Goal: Task Accomplishment & Management: Complete application form

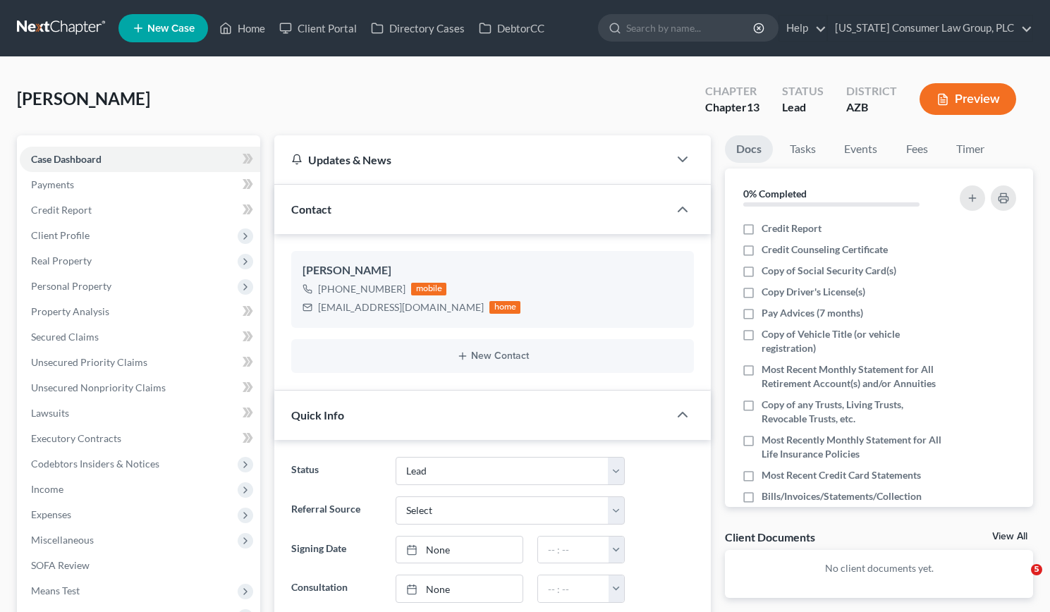
select select "8"
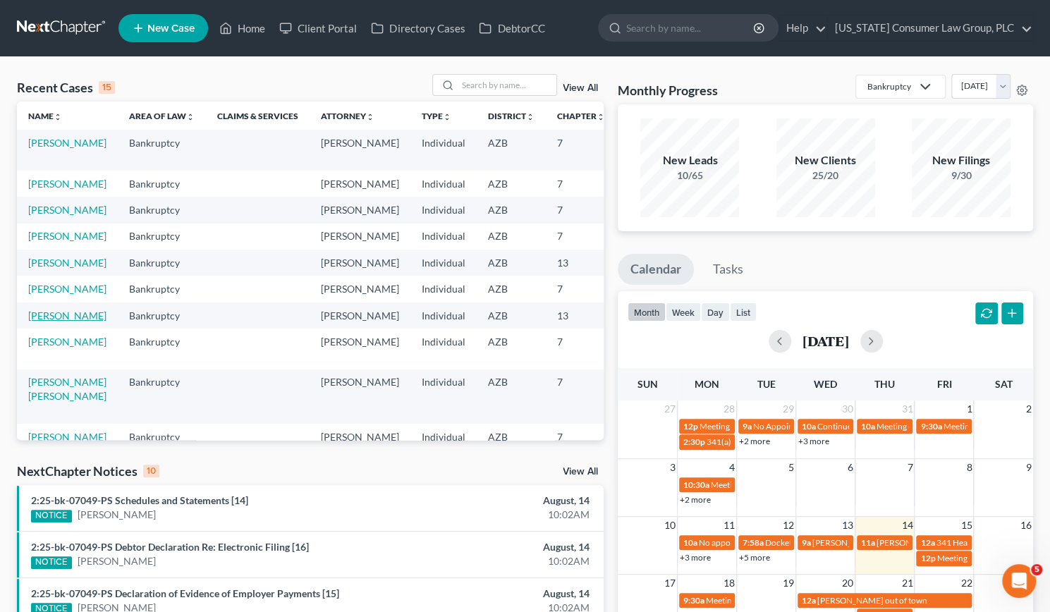
click at [43, 321] on link "[PERSON_NAME]" at bounding box center [67, 315] width 78 height 12
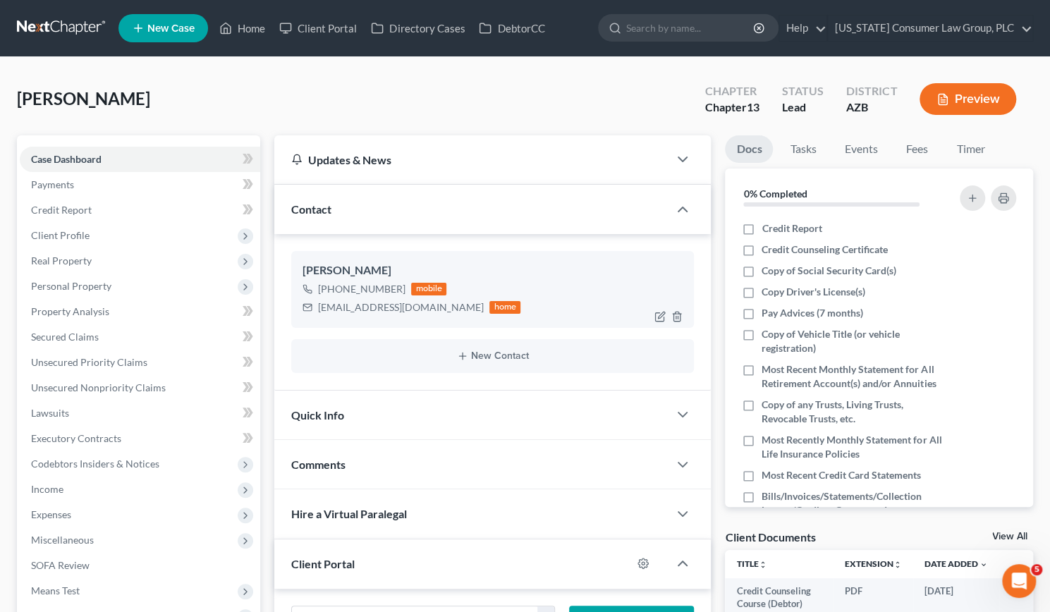
scroll to position [288, 0]
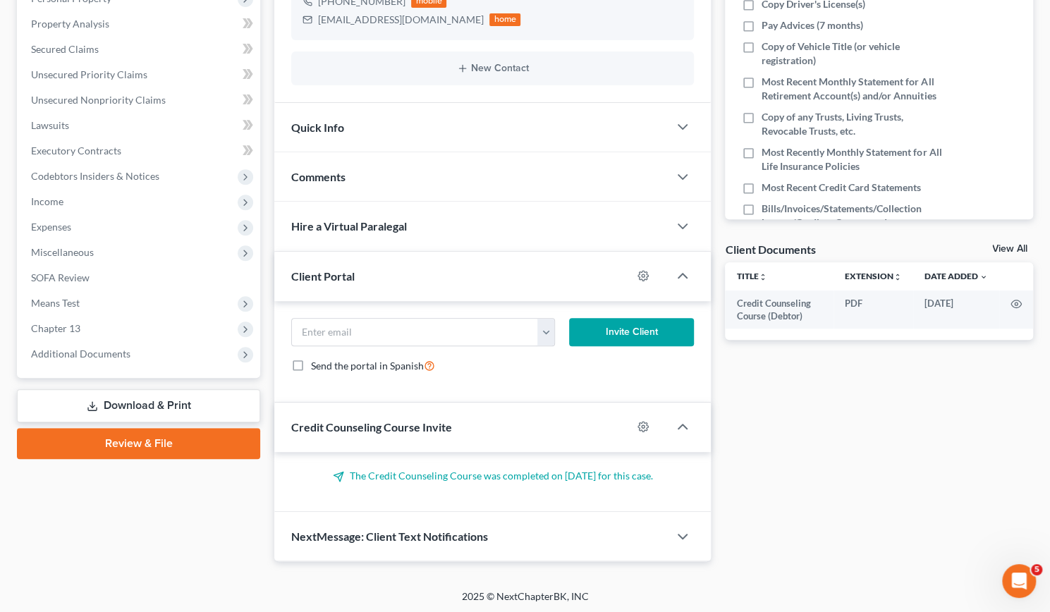
click at [161, 404] on link "Download & Print" at bounding box center [138, 405] width 243 height 33
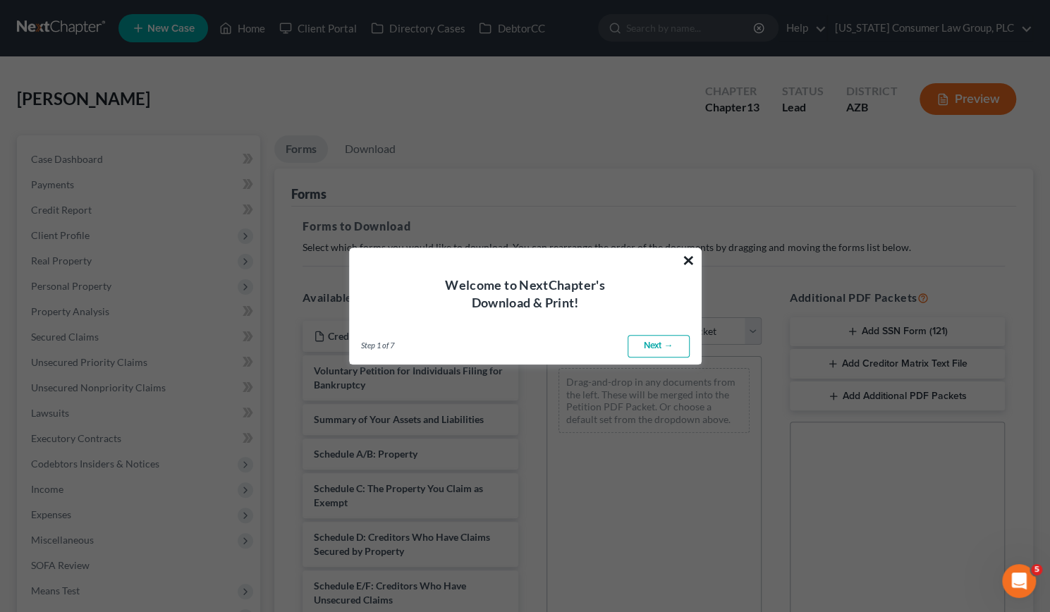
click at [688, 252] on button "×" at bounding box center [688, 260] width 13 height 23
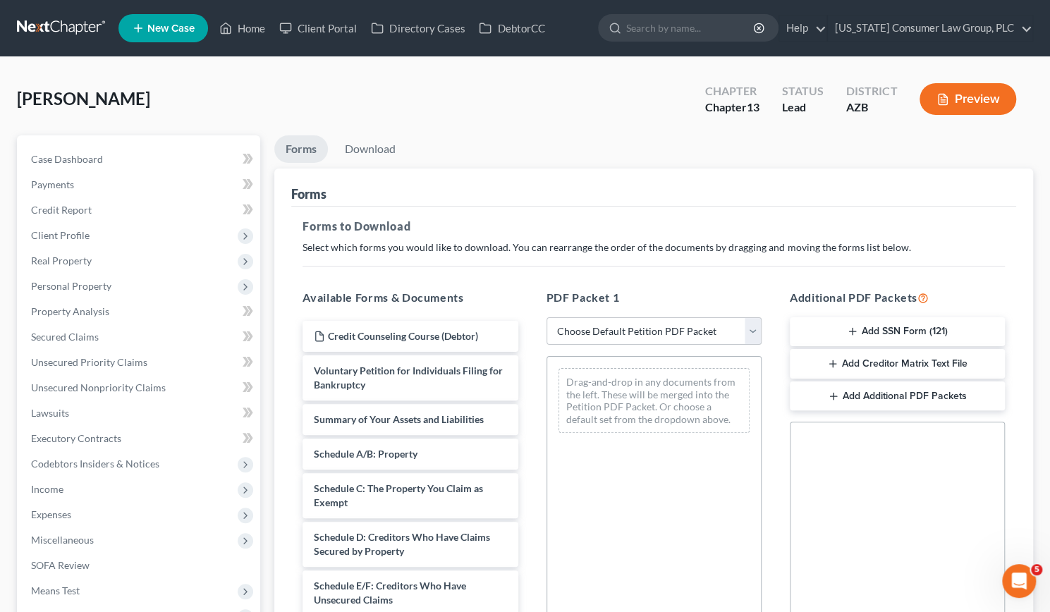
scroll to position [257, 0]
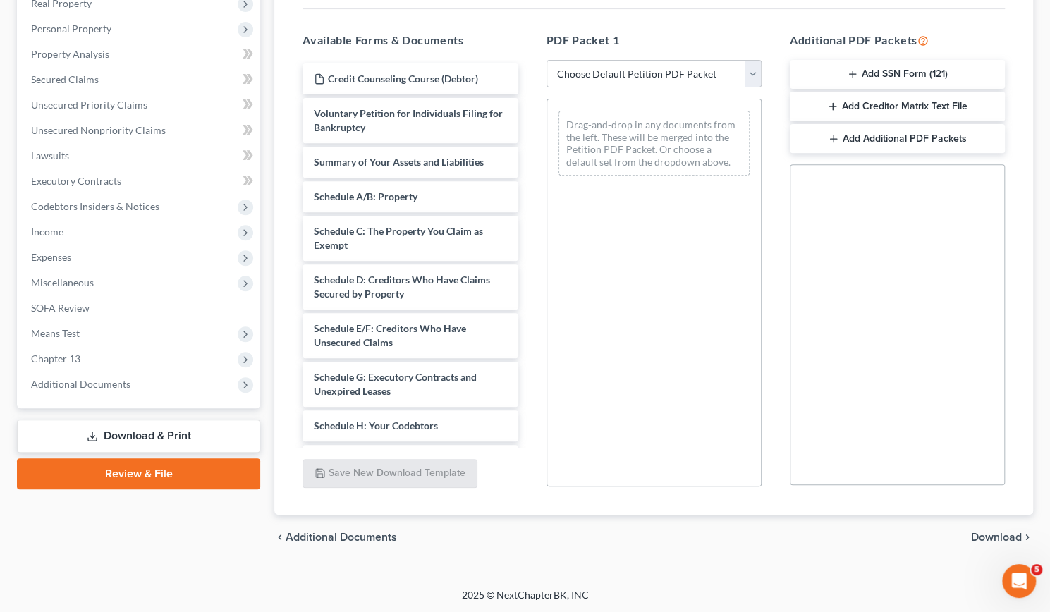
click at [195, 476] on link "Review & File" at bounding box center [138, 473] width 243 height 31
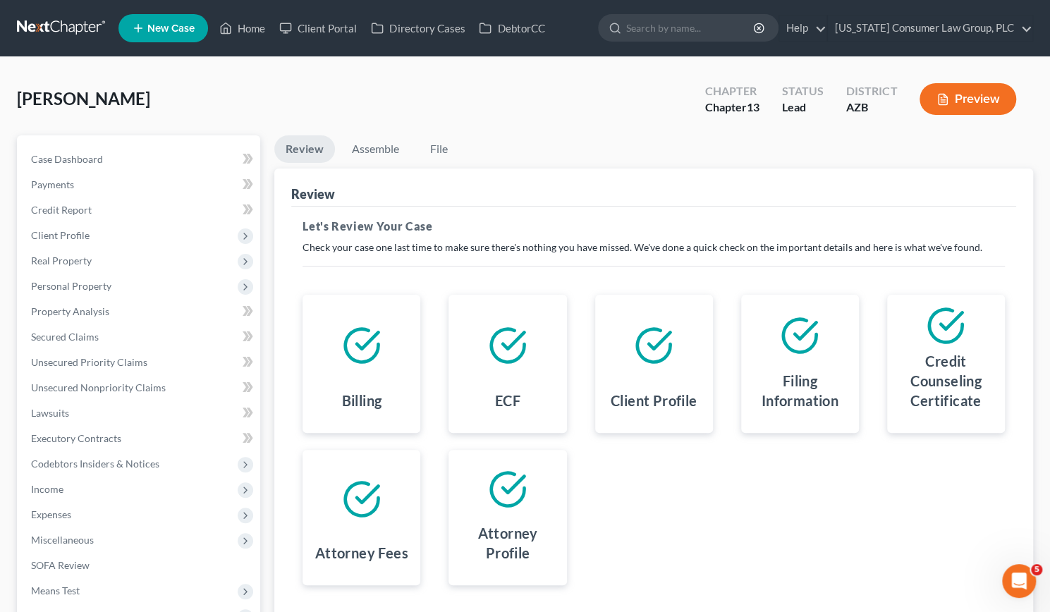
scroll to position [186, 0]
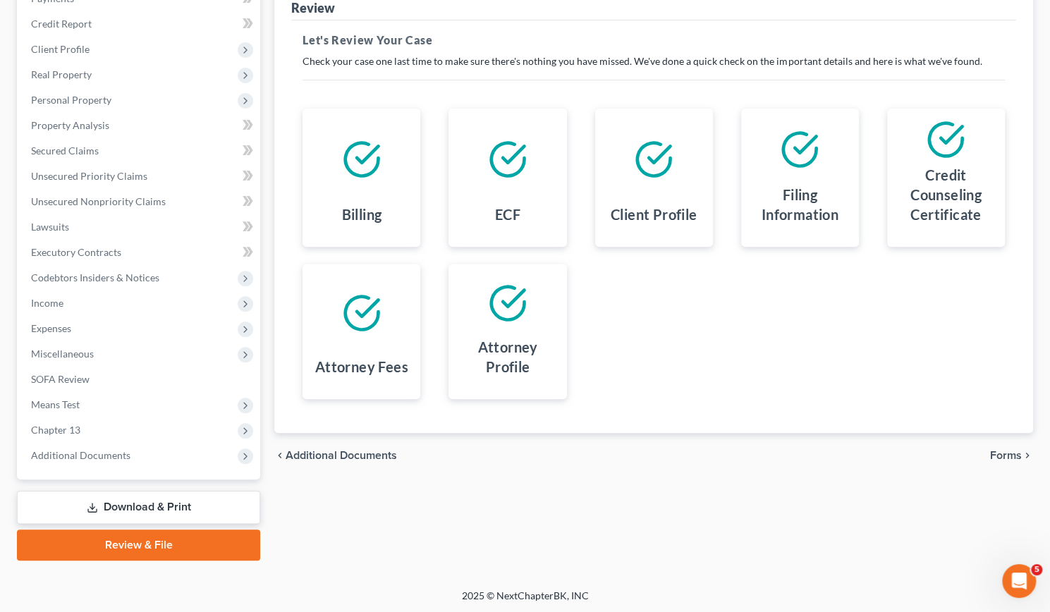
click at [1005, 450] on span "Forms" at bounding box center [1006, 455] width 32 height 11
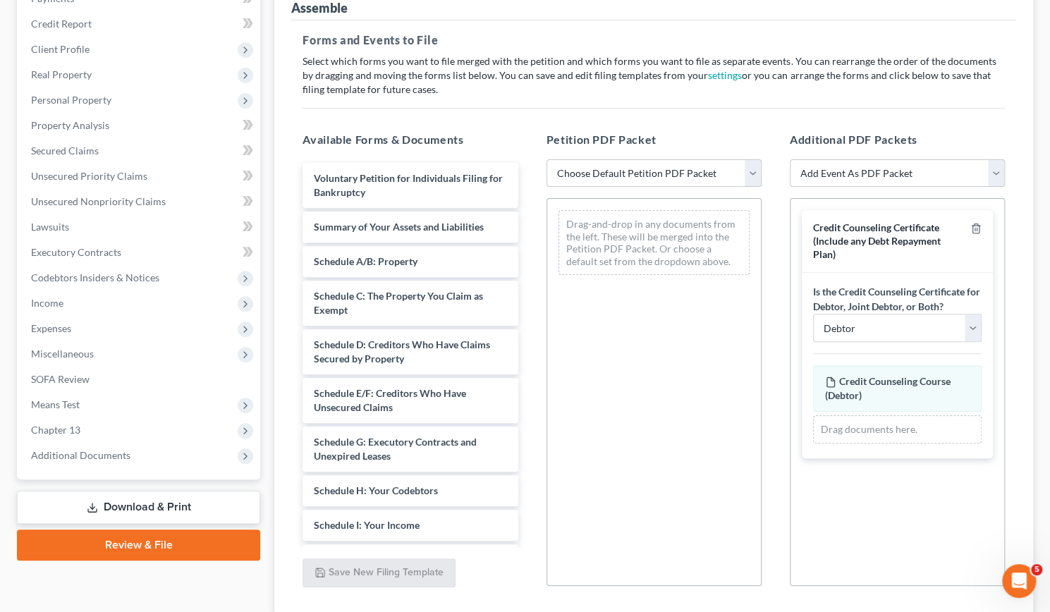
click at [747, 167] on select "Choose Default Petition PDF Packet Complete Bankruptcy Petition (all forms and …" at bounding box center [653, 173] width 215 height 28
select select "1"
click at [546, 159] on select "Choose Default Petition PDF Packet Complete Bankruptcy Petition (all forms and …" at bounding box center [653, 173] width 215 height 28
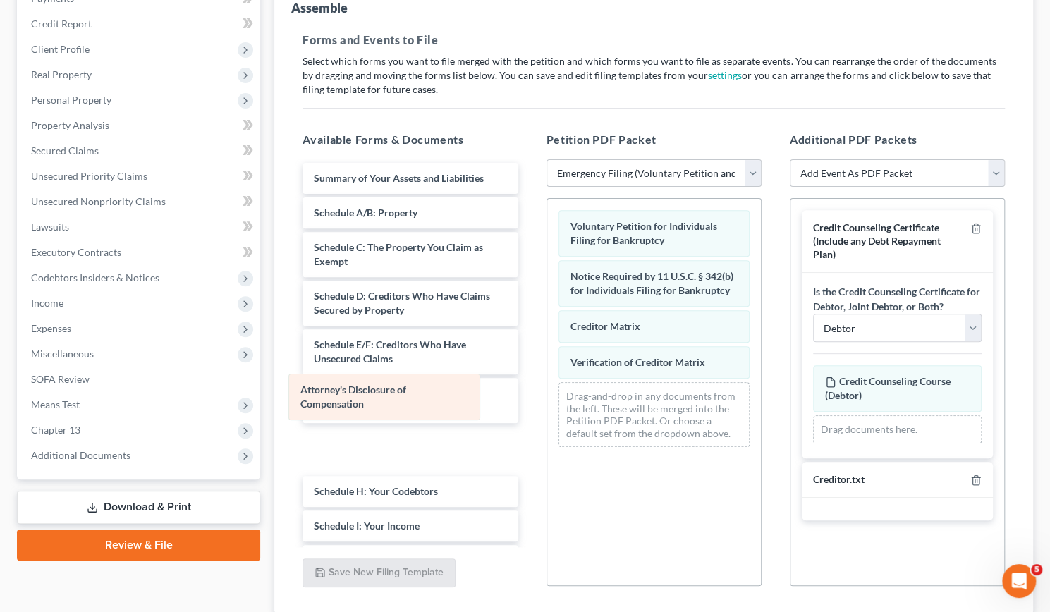
drag, startPoint x: 646, startPoint y: 407, endPoint x: 373, endPoint y: 401, distance: 272.9
click at [547, 401] on div "Attorney's Disclosure of Compensation Voluntary Petition for Individuals Filing…" at bounding box center [654, 328] width 214 height 259
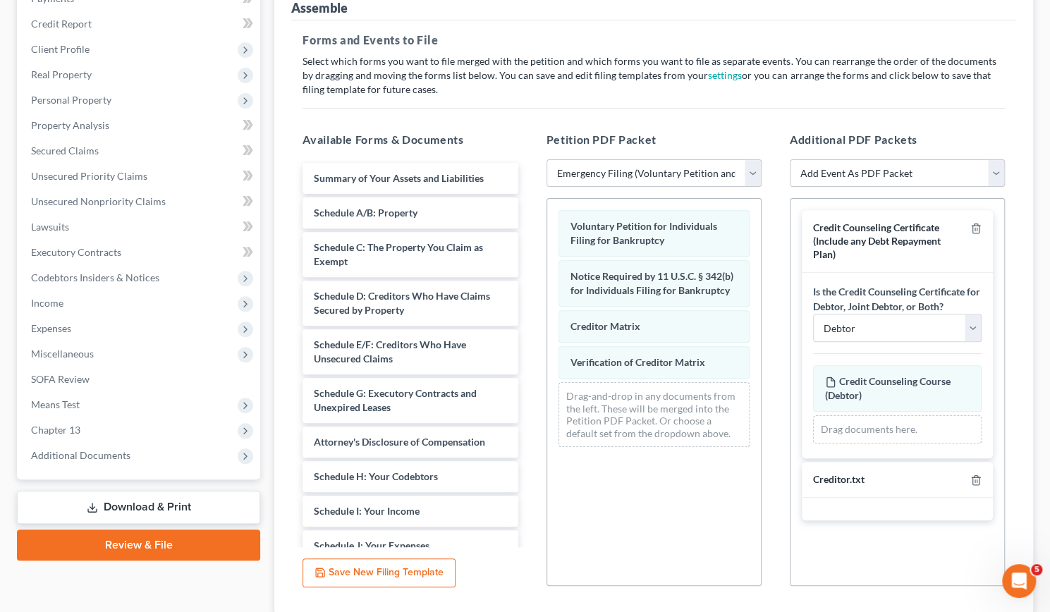
scroll to position [286, 0]
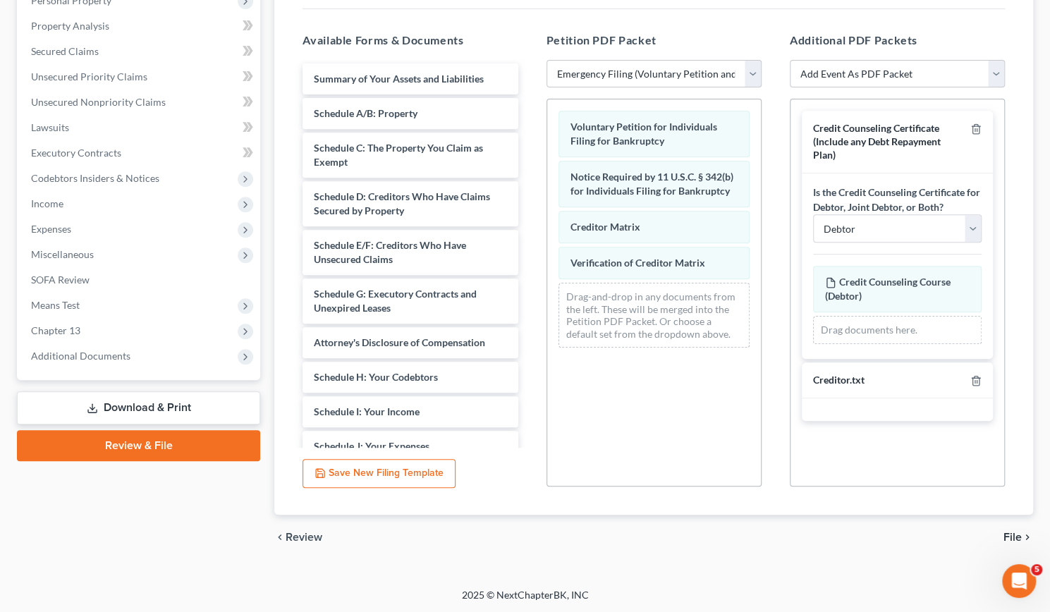
click at [1015, 532] on span "File" at bounding box center [1012, 537] width 18 height 11
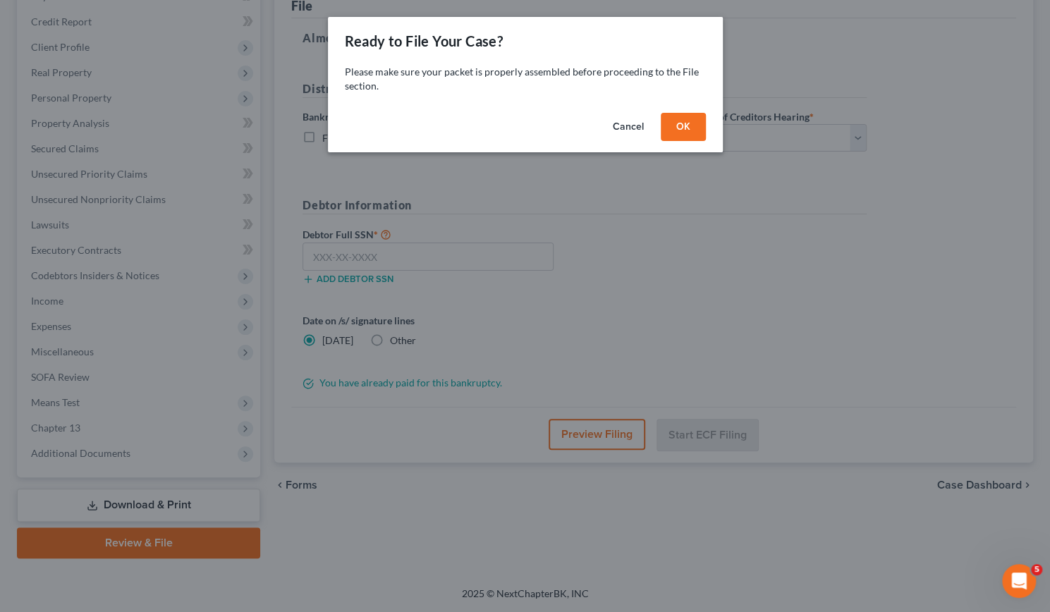
scroll to position [186, 0]
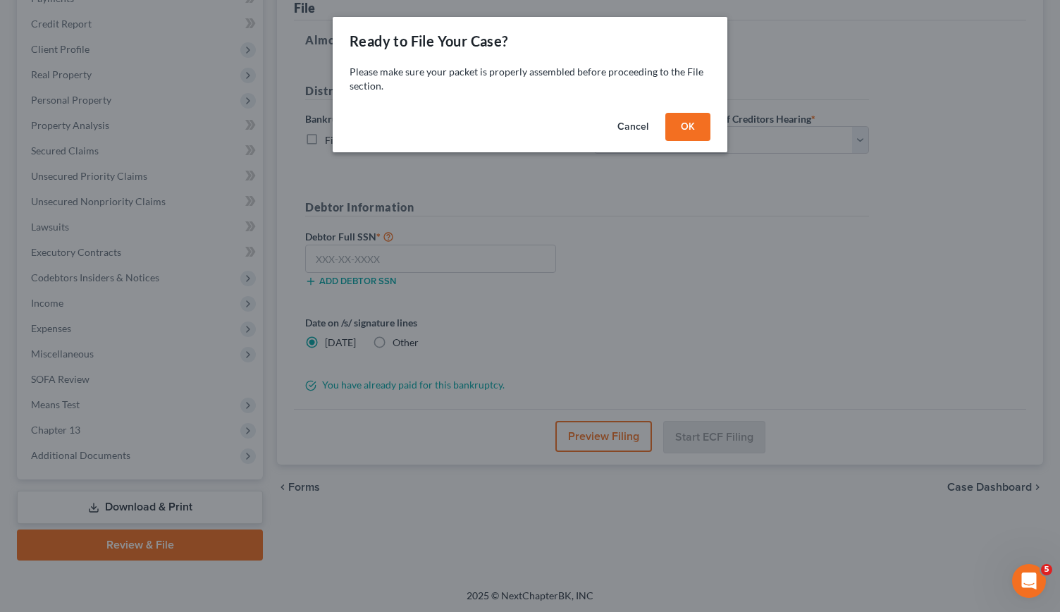
click at [682, 125] on button "OK" at bounding box center [687, 127] width 45 height 28
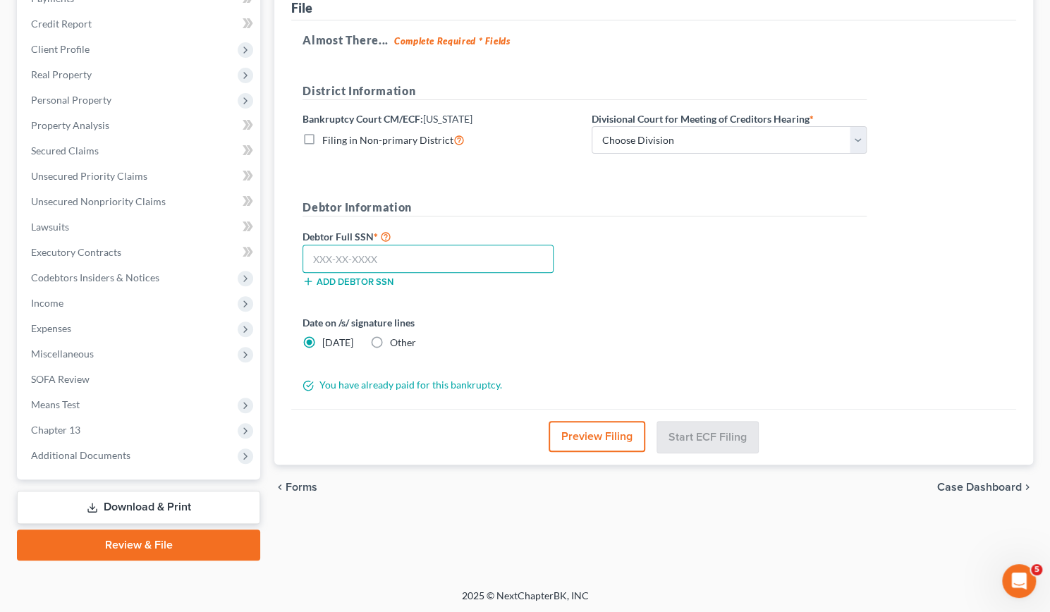
click at [341, 256] on input "text" at bounding box center [427, 259] width 251 height 28
type input "680-46-9991"
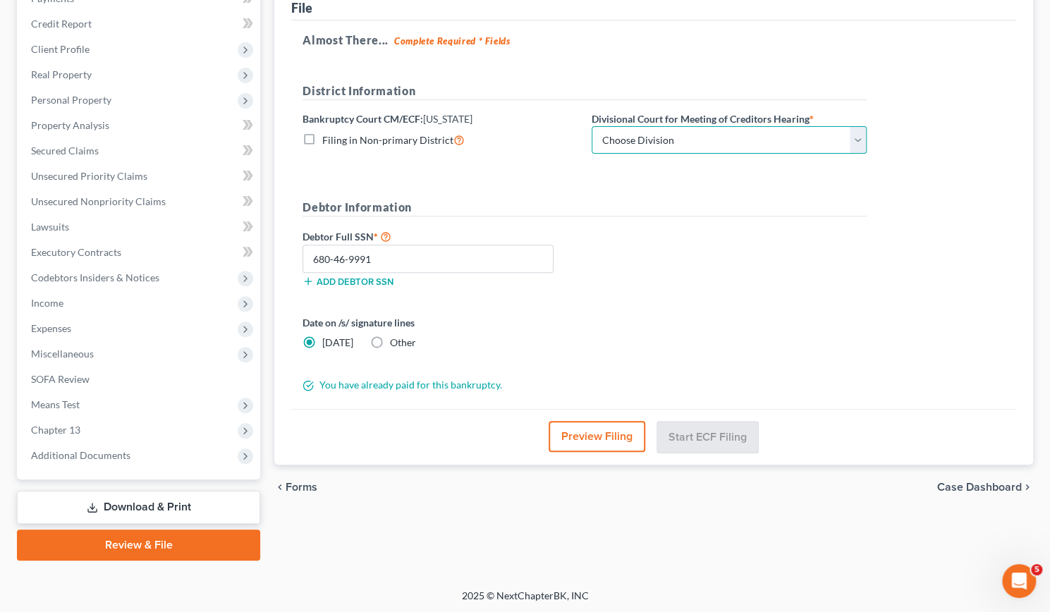
click at [859, 133] on select "Choose Division Phoenix [GEOGRAPHIC_DATA] [PERSON_NAME]" at bounding box center [728, 140] width 275 height 28
select select "0"
click at [591, 126] on select "Choose Division Phoenix [GEOGRAPHIC_DATA] [PERSON_NAME]" at bounding box center [728, 140] width 275 height 28
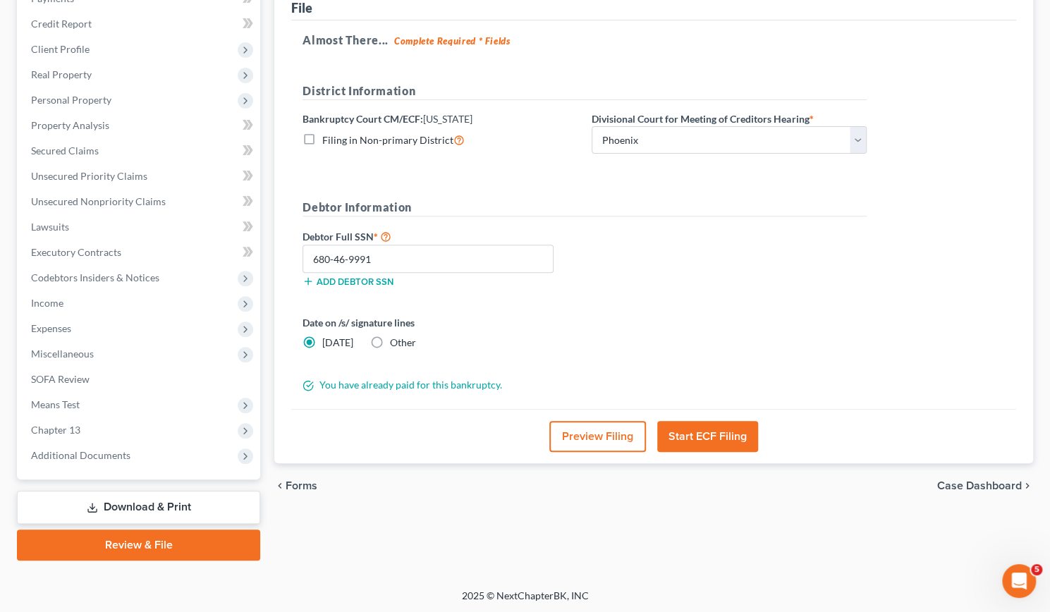
click at [700, 441] on button "Start ECF Filing" at bounding box center [707, 436] width 101 height 31
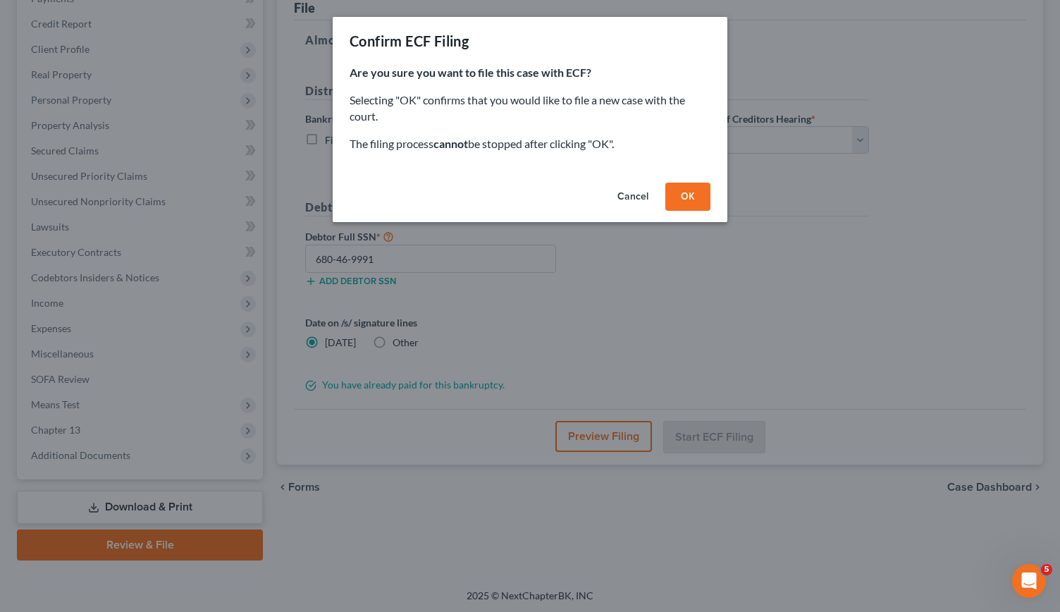
click at [694, 201] on button "OK" at bounding box center [687, 197] width 45 height 28
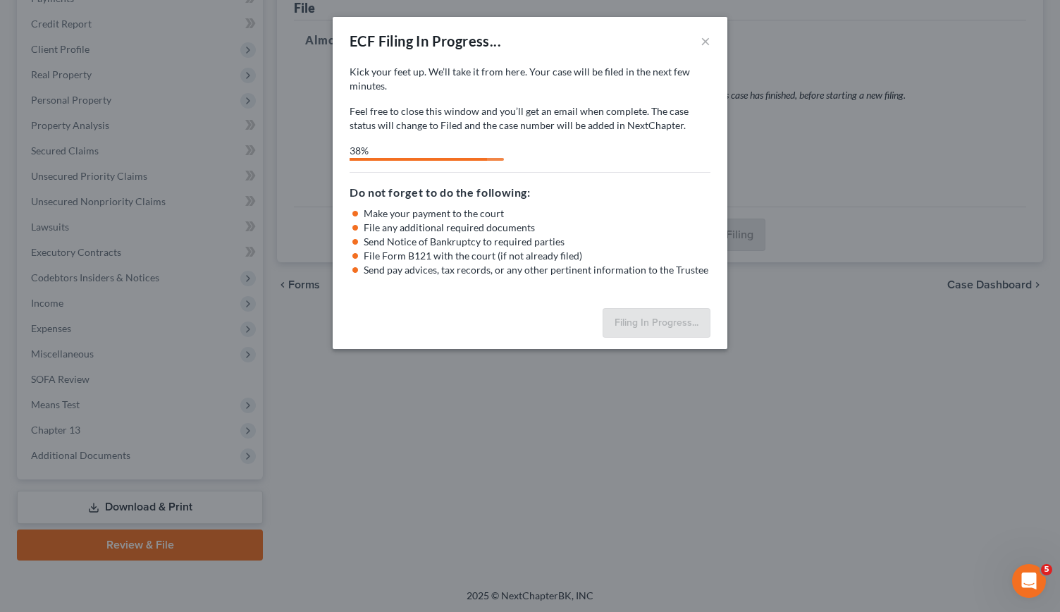
select select "0"
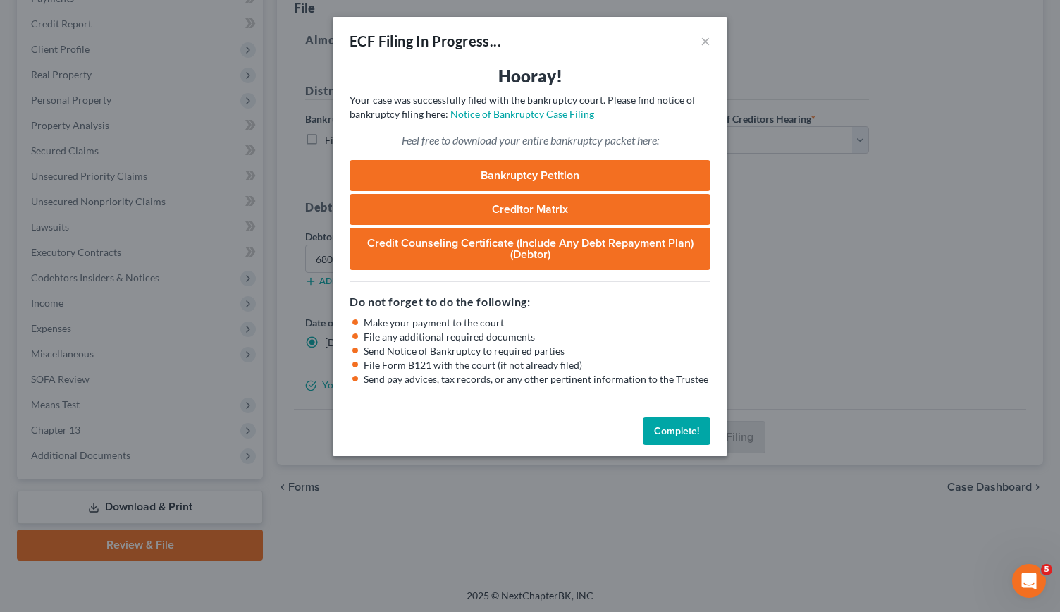
click at [542, 500] on div "ECF Filing In Progress... × Hooray! Your case was successfully filed with the b…" at bounding box center [530, 306] width 1060 height 612
click at [711, 42] on div "ECF Filing In Progress... ×" at bounding box center [530, 41] width 395 height 48
click at [702, 39] on button "×" at bounding box center [706, 40] width 10 height 17
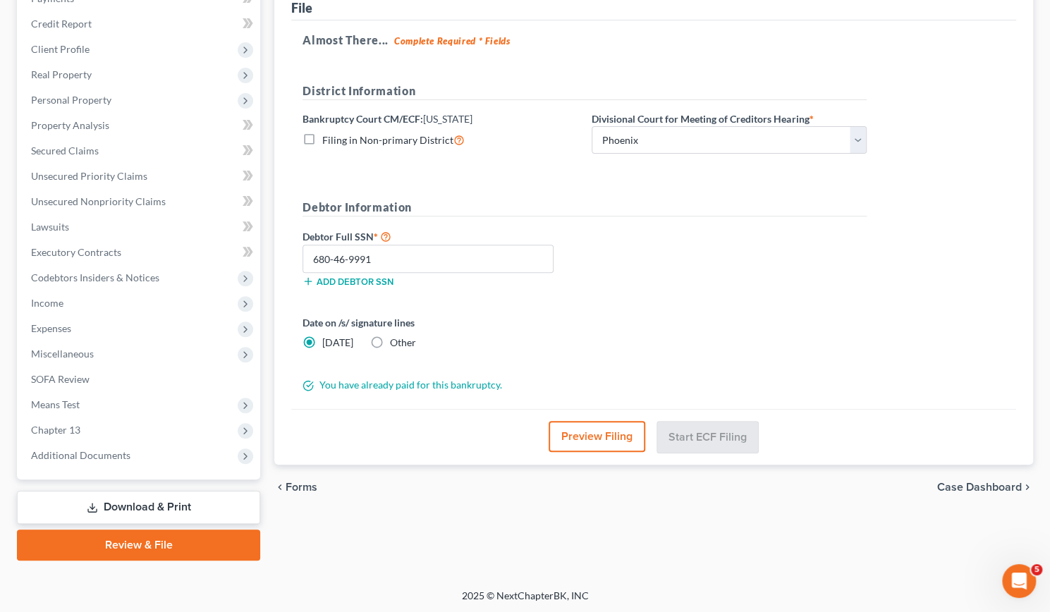
scroll to position [0, 0]
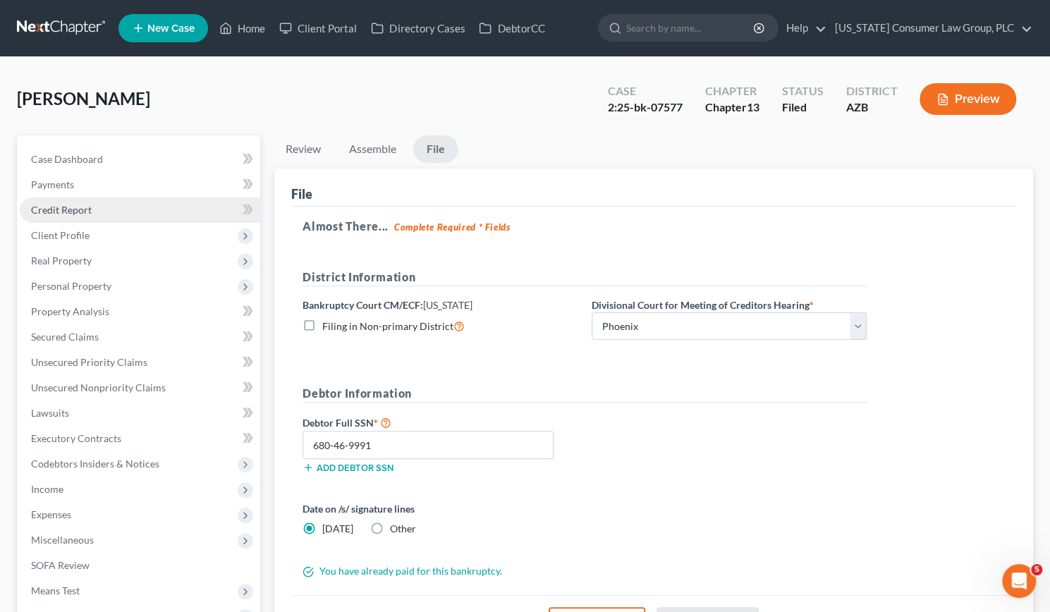
click at [97, 204] on link "Credit Report" at bounding box center [140, 209] width 240 height 25
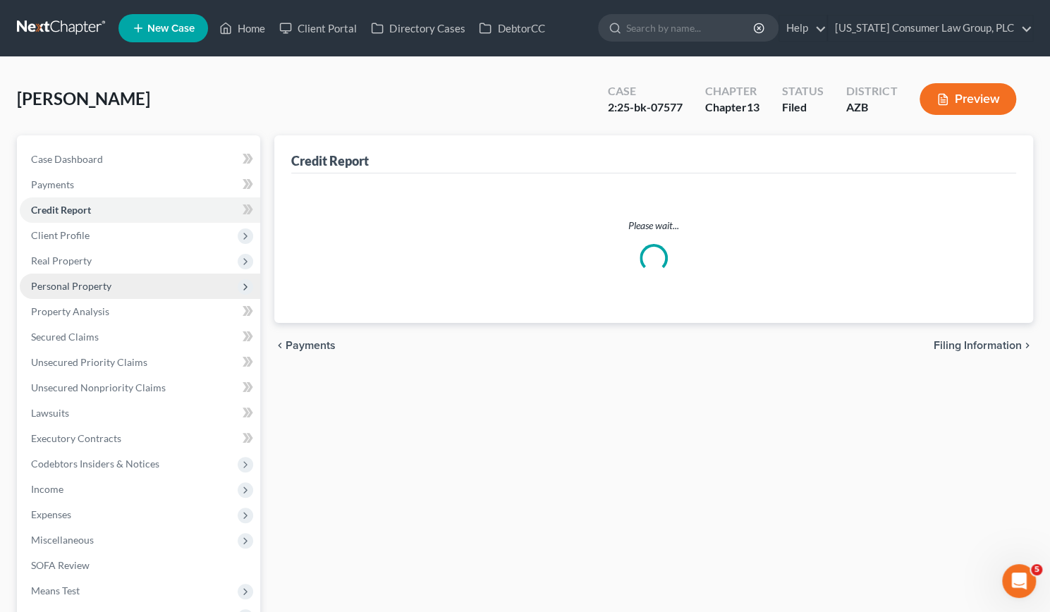
click at [80, 282] on span "Personal Property" at bounding box center [71, 286] width 80 height 12
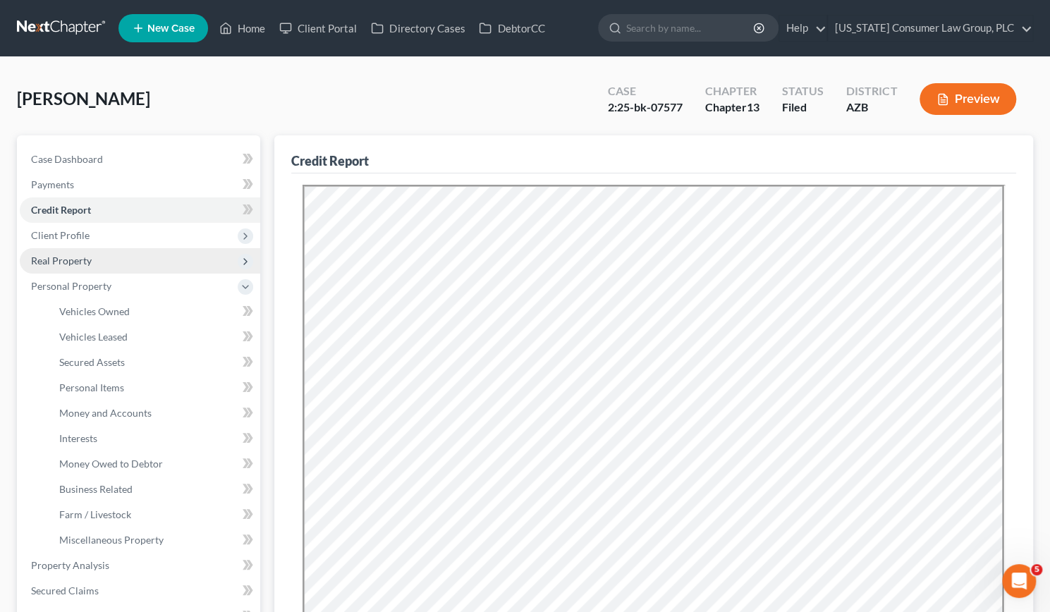
click at [70, 271] on span "Real Property" at bounding box center [140, 260] width 240 height 25
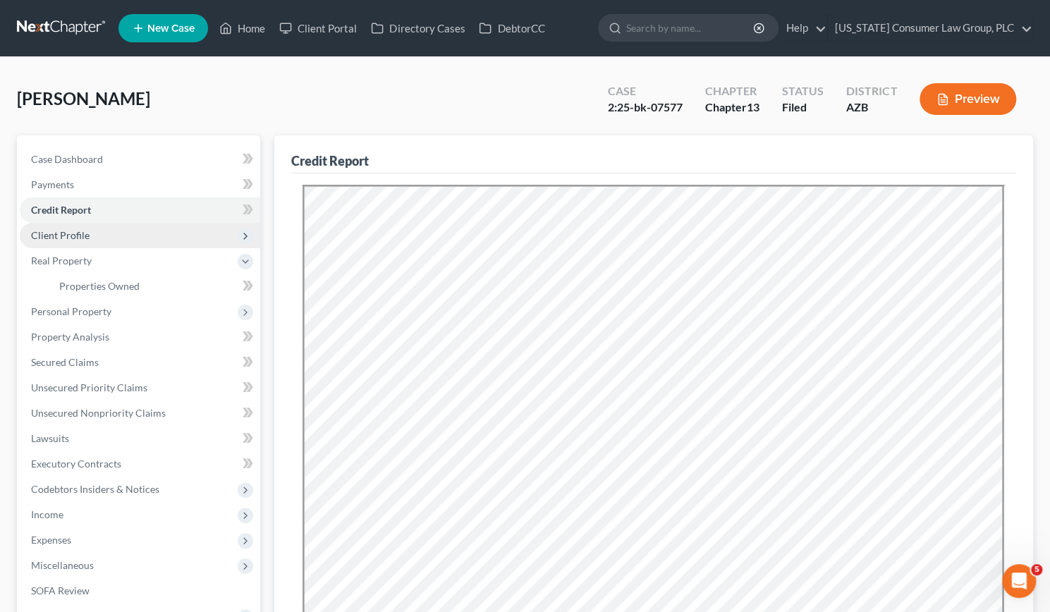
click at [66, 231] on span "Client Profile" at bounding box center [60, 235] width 59 height 12
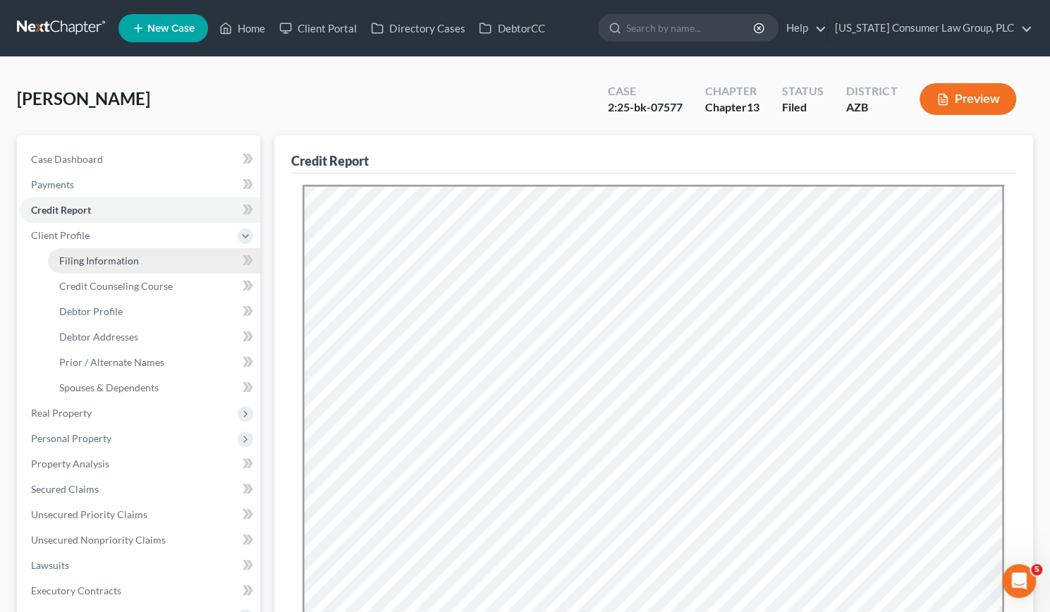
click at [81, 253] on link "Filing Information" at bounding box center [154, 260] width 212 height 25
select select "1"
select select "0"
select select "3"
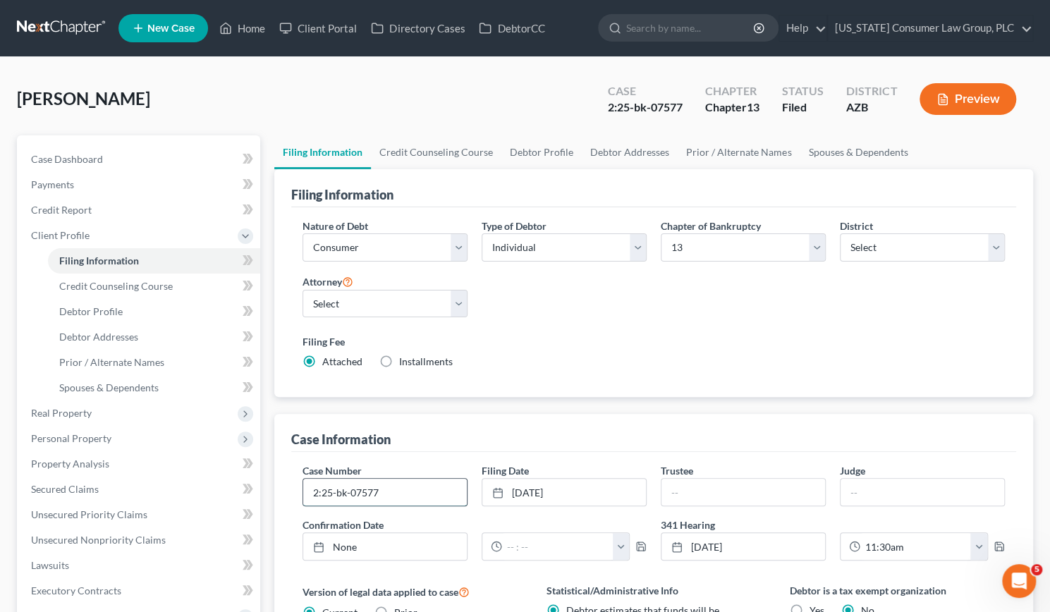
click at [401, 490] on input "2:25-bk-07577" at bounding box center [385, 492] width 164 height 27
type input "2:25-bk-07577-BKM"
click at [869, 491] on input "text" at bounding box center [922, 492] width 164 height 27
type input "m"
click at [718, 500] on input "text" at bounding box center [743, 492] width 164 height 27
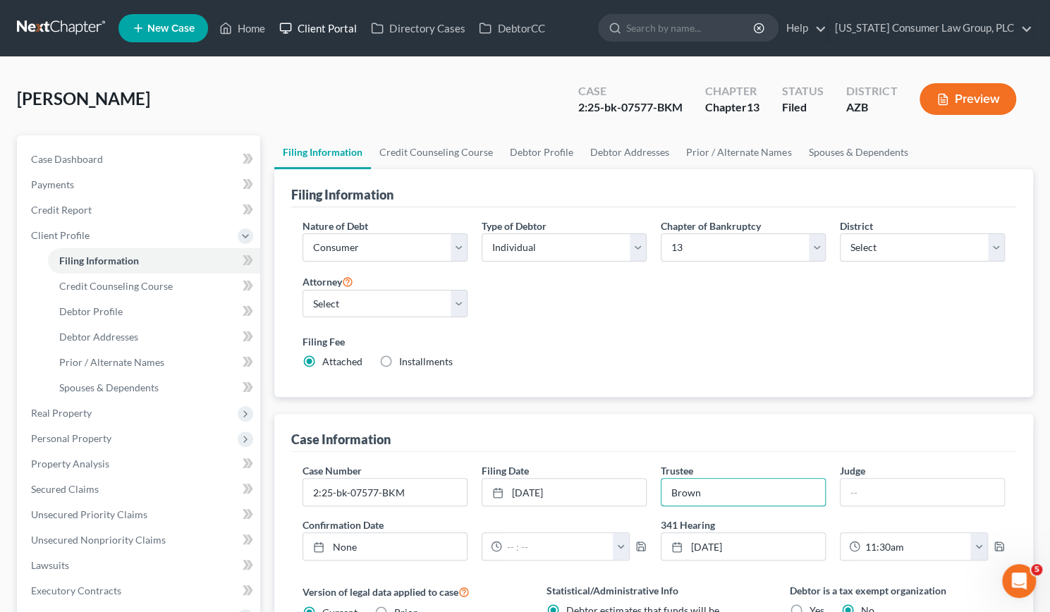
type input "Brown"
click at [344, 26] on link "Client Portal" at bounding box center [318, 28] width 92 height 25
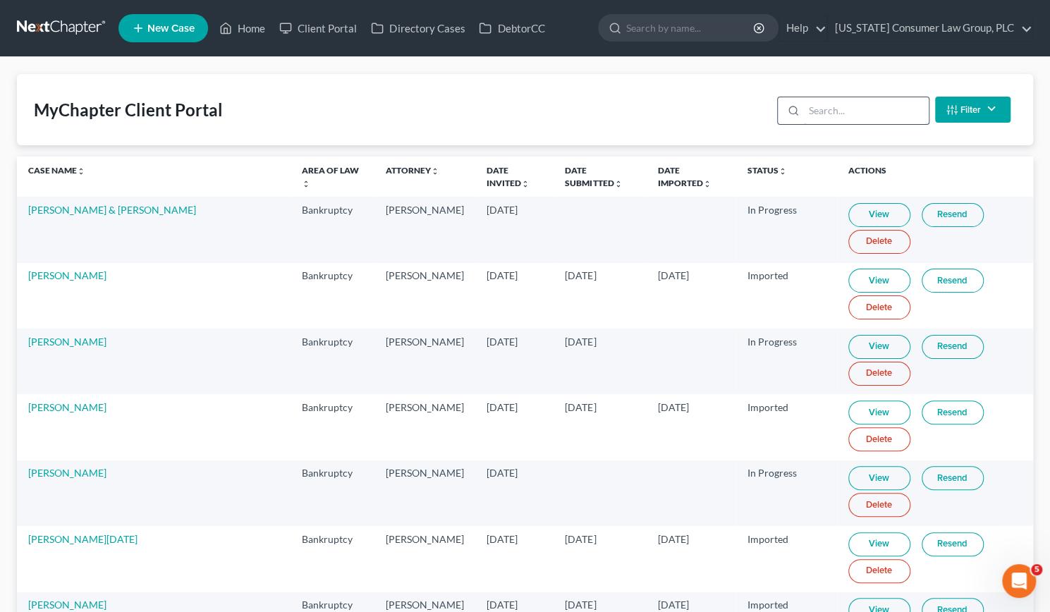
click at [860, 104] on input "search" at bounding box center [866, 110] width 125 height 27
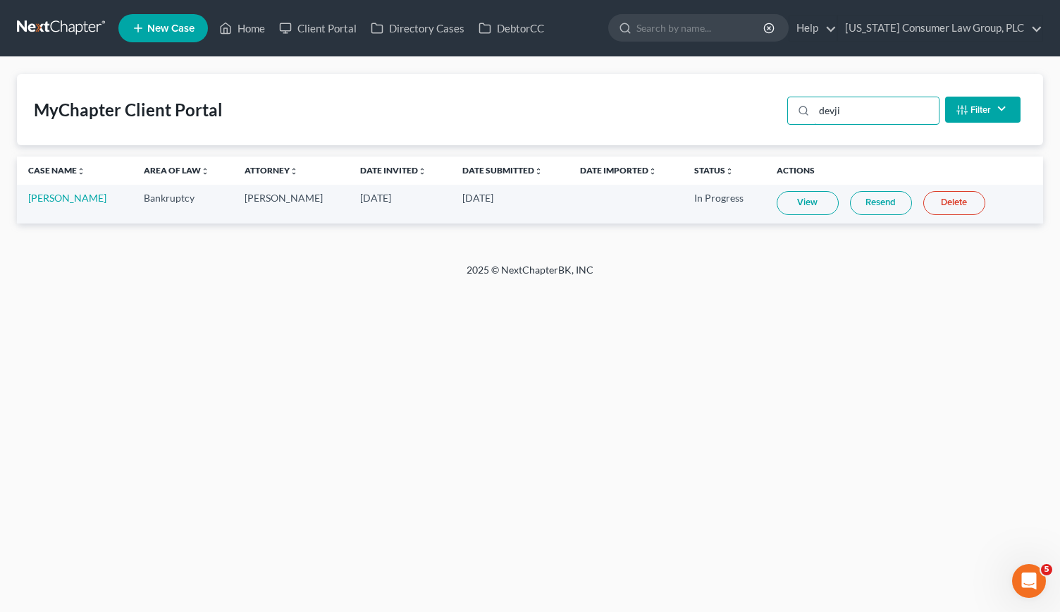
type input "devji"
click at [794, 204] on link "View" at bounding box center [808, 203] width 62 height 24
